Goal: Navigation & Orientation: Go to known website

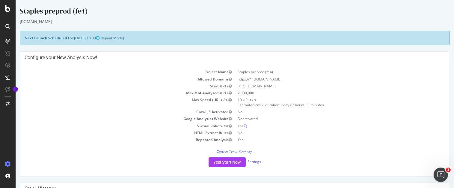
click at [9, 12] on div at bounding box center [8, 94] width 16 height 188
click at [8, 8] on icon at bounding box center [7, 8] width 5 height 7
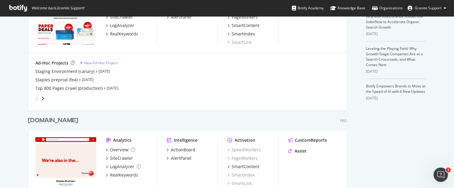
scroll to position [186, 0]
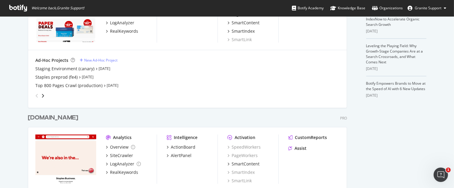
click at [7, 69] on div "My Web Properties Most recent crawl Daily Crawl Project (GSC Bulk Data Integrat…" at bounding box center [227, 82] width 454 height 504
click at [62, 69] on div "Staging Environment (canary)" at bounding box center [64, 69] width 59 height 6
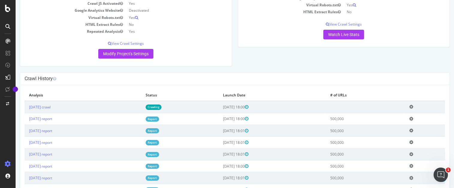
scroll to position [119, 0]
